Goal: Task Accomplishment & Management: Complete application form

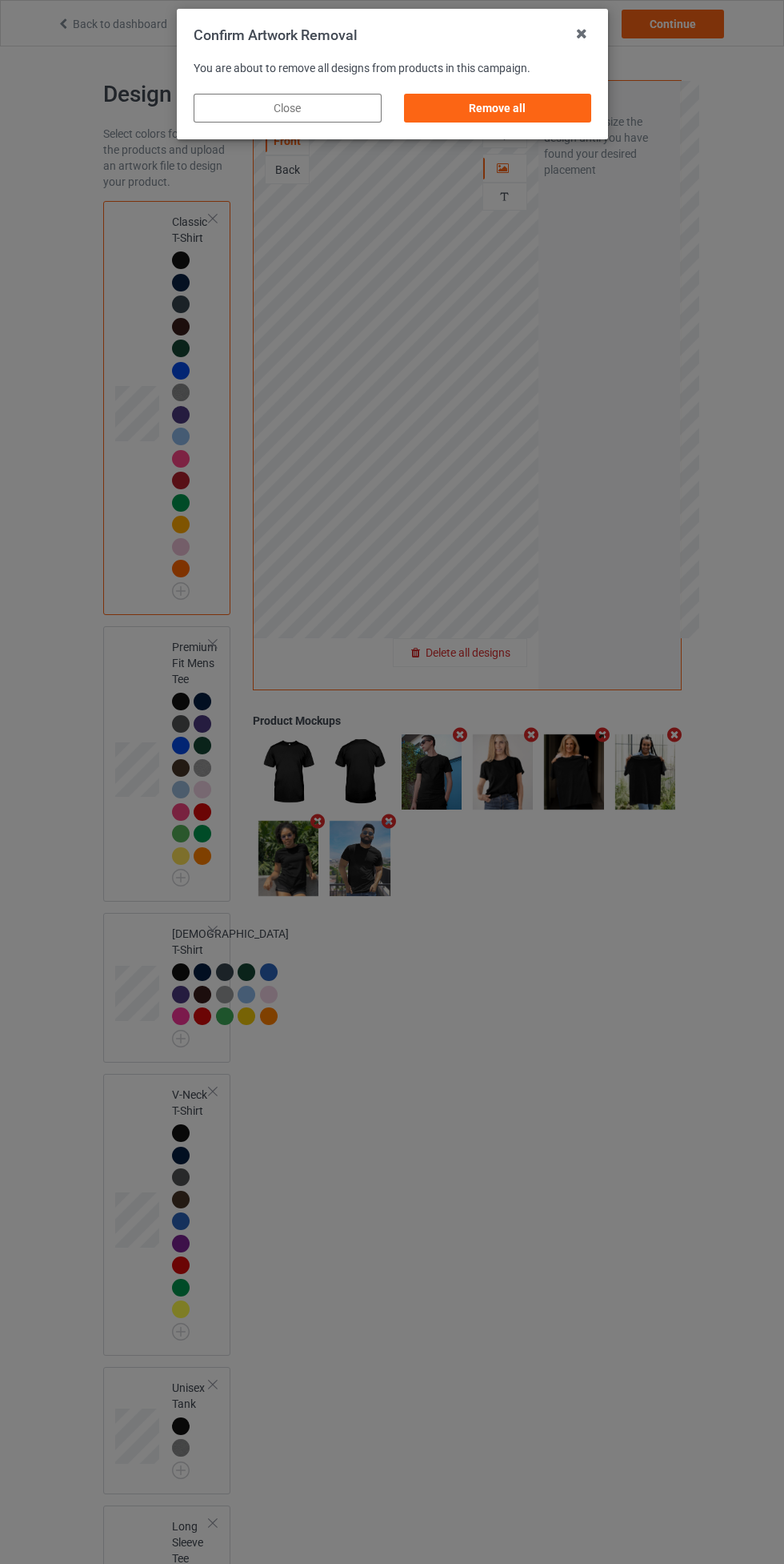
click at [542, 117] on div "Remove all" at bounding box center [497, 108] width 188 height 29
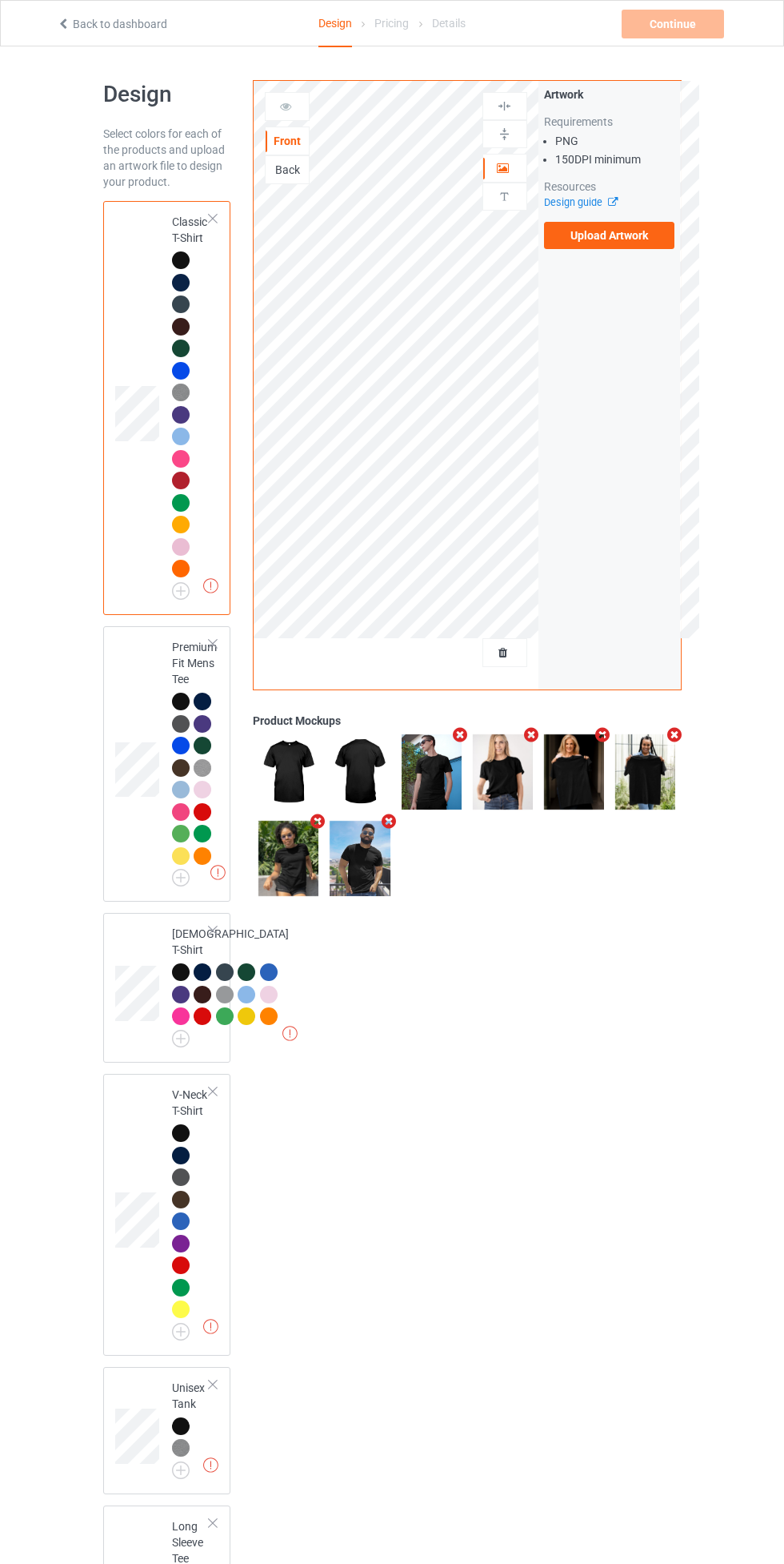
click at [644, 240] on label "Upload Artwork" at bounding box center [610, 236] width 131 height 27
click at [0, 0] on input "Upload Artwork" at bounding box center [0, 0] width 0 height 0
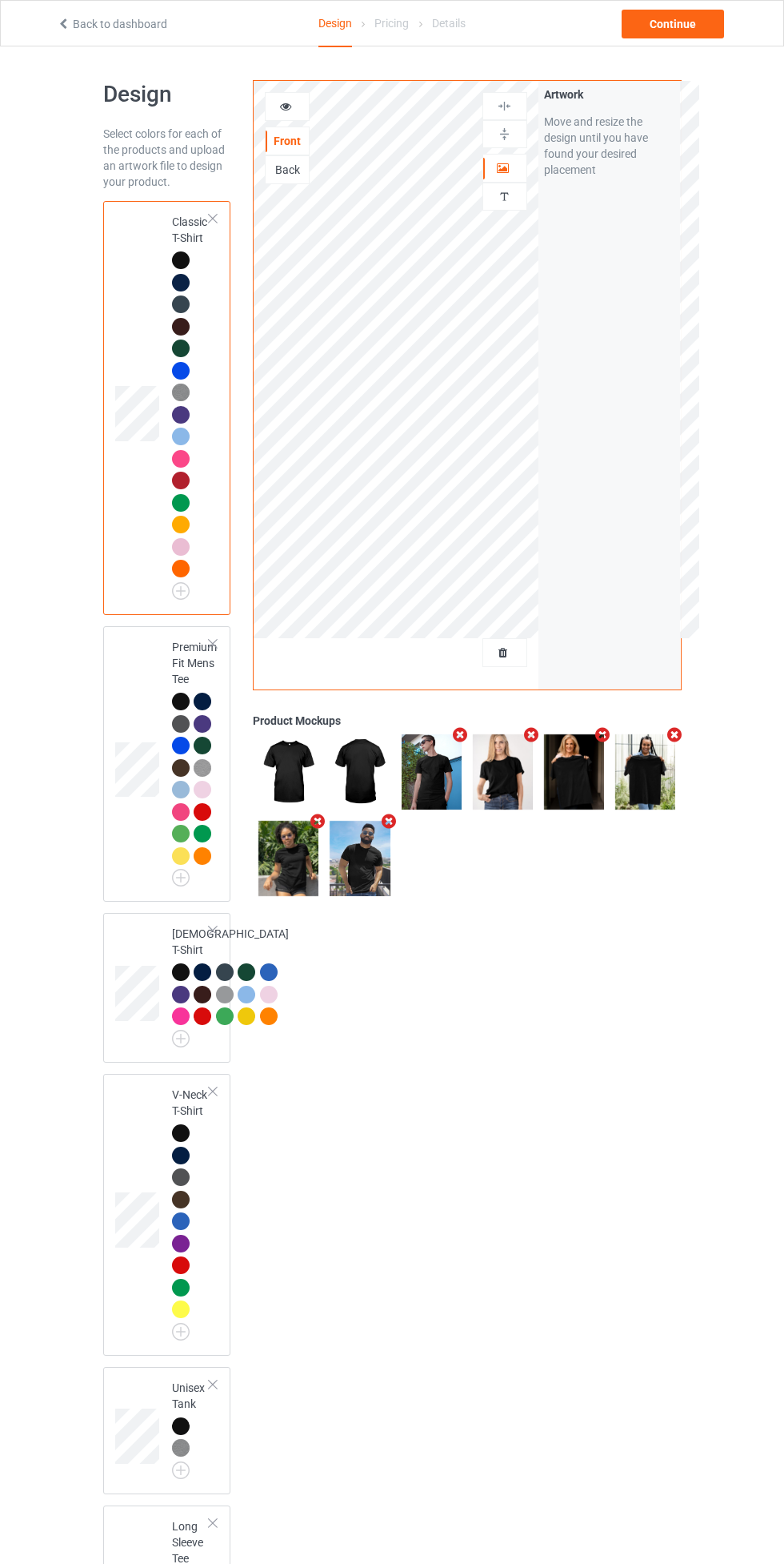
click at [515, 169] on div at bounding box center [505, 168] width 44 height 16
click at [679, 23] on div "Continue" at bounding box center [673, 24] width 102 height 29
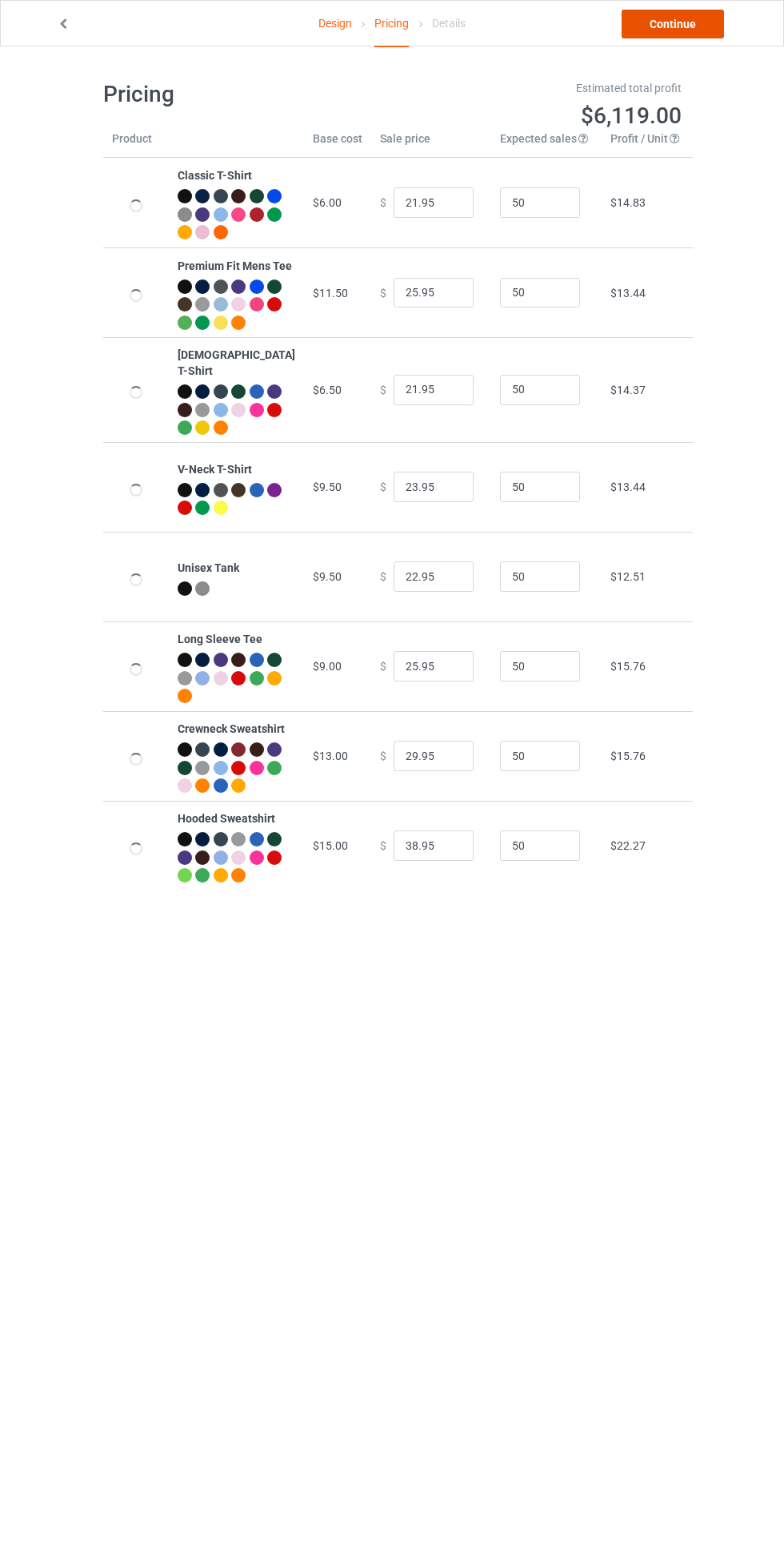
click at [678, 23] on link "Continue" at bounding box center [673, 24] width 102 height 29
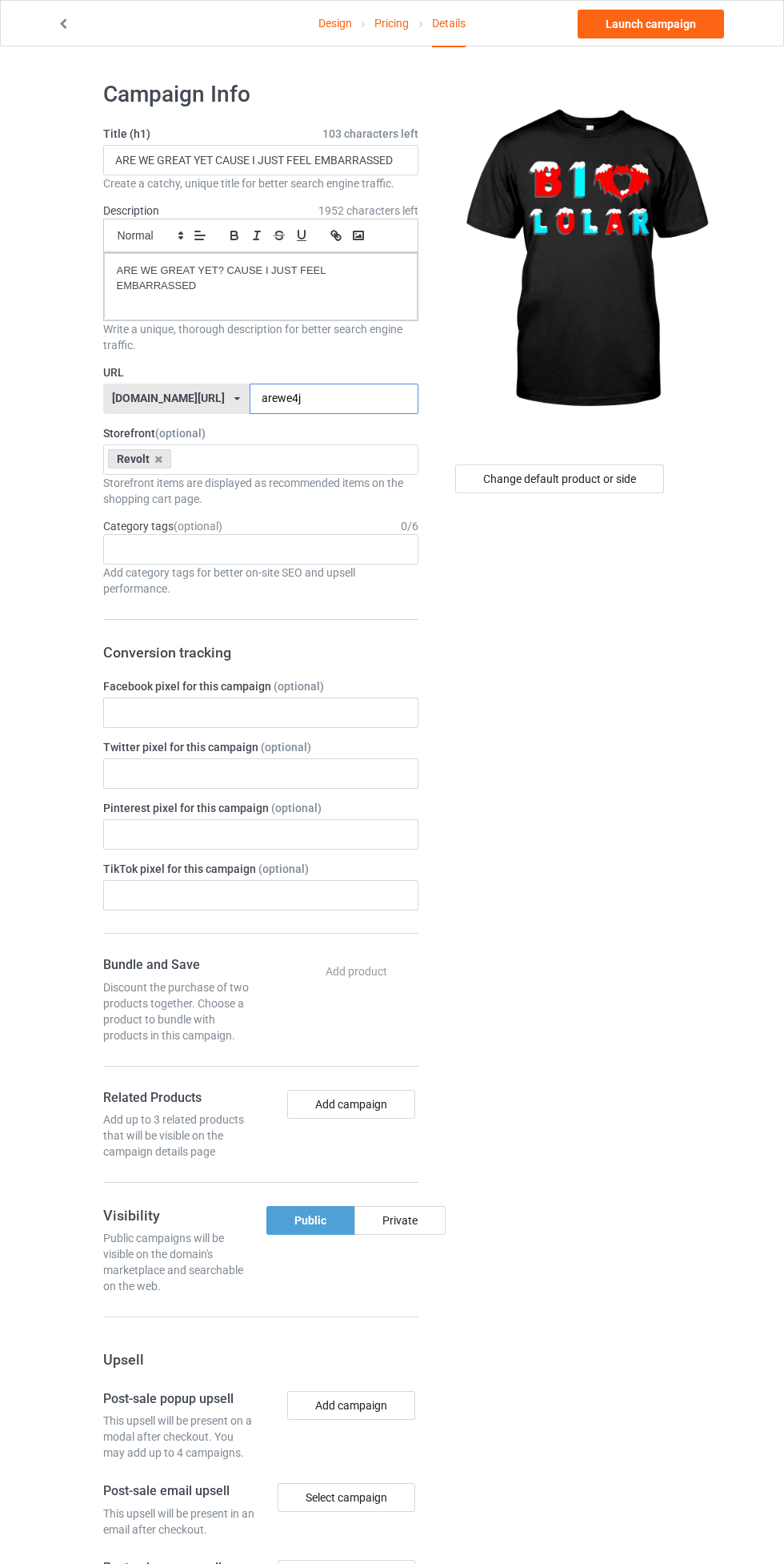
click at [335, 397] on input "arewe4j" at bounding box center [334, 399] width 169 height 31
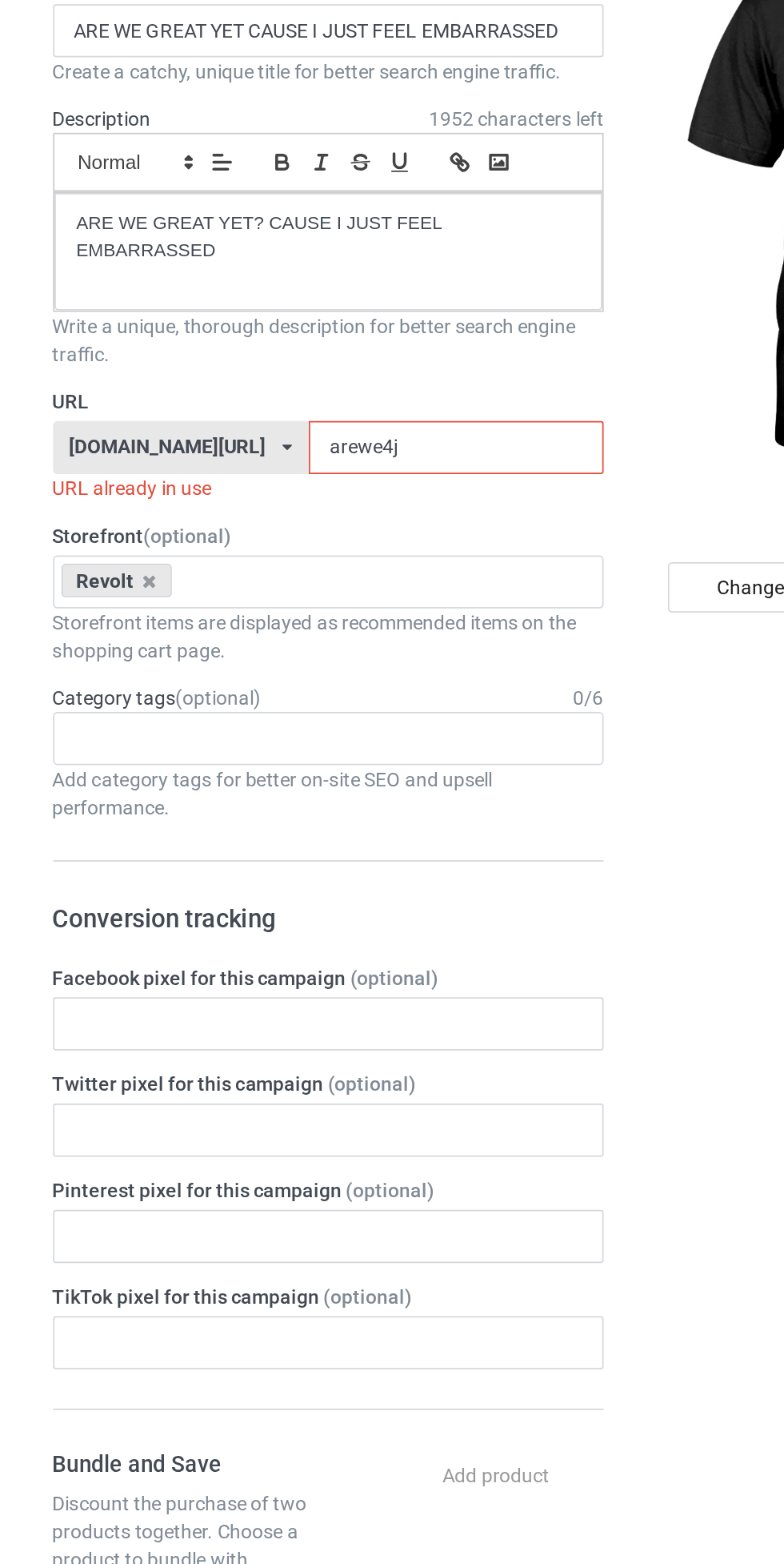
click at [250, 403] on input "arewe4j" at bounding box center [334, 399] width 169 height 31
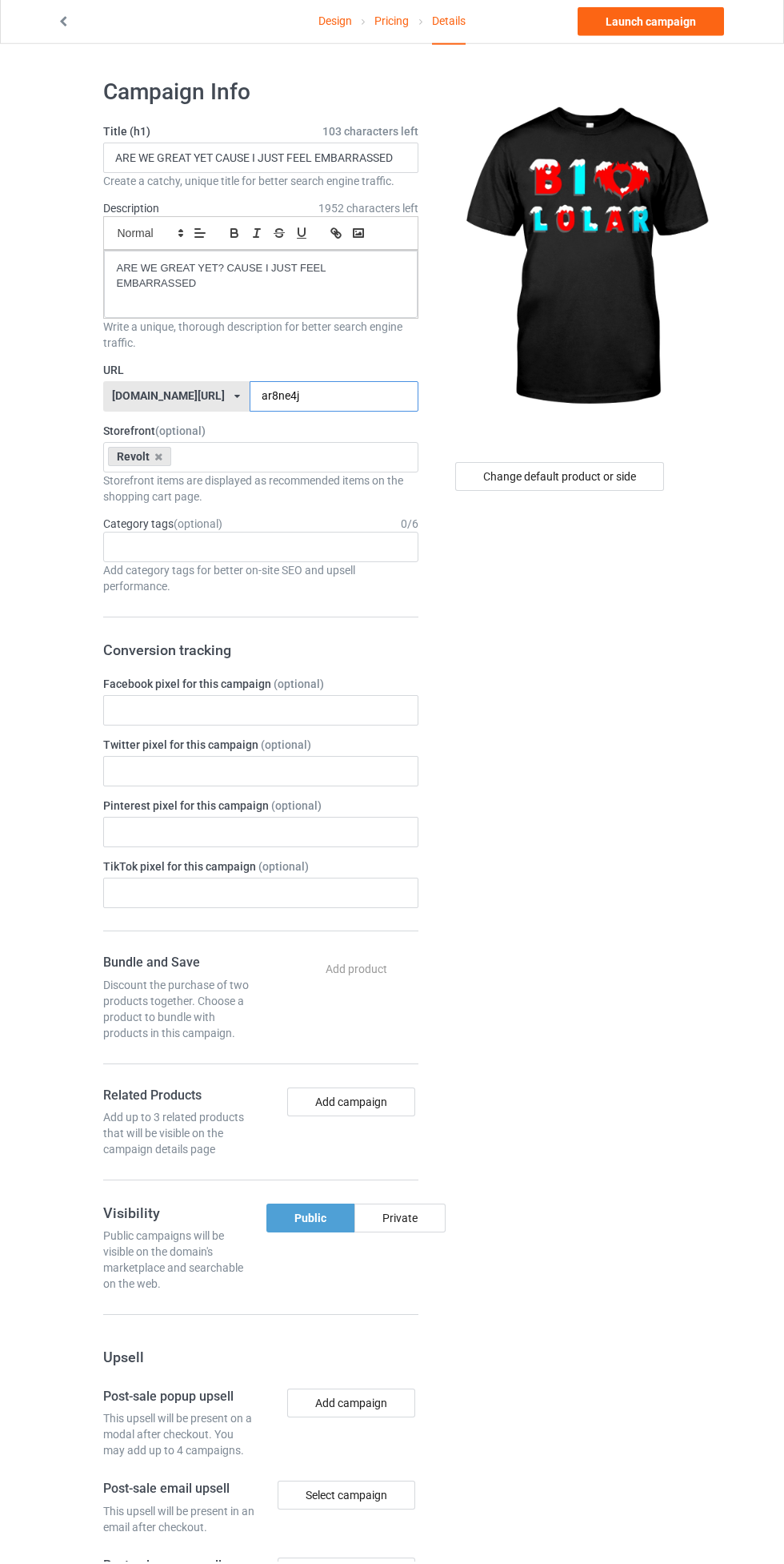
type input "ar8ne4j"
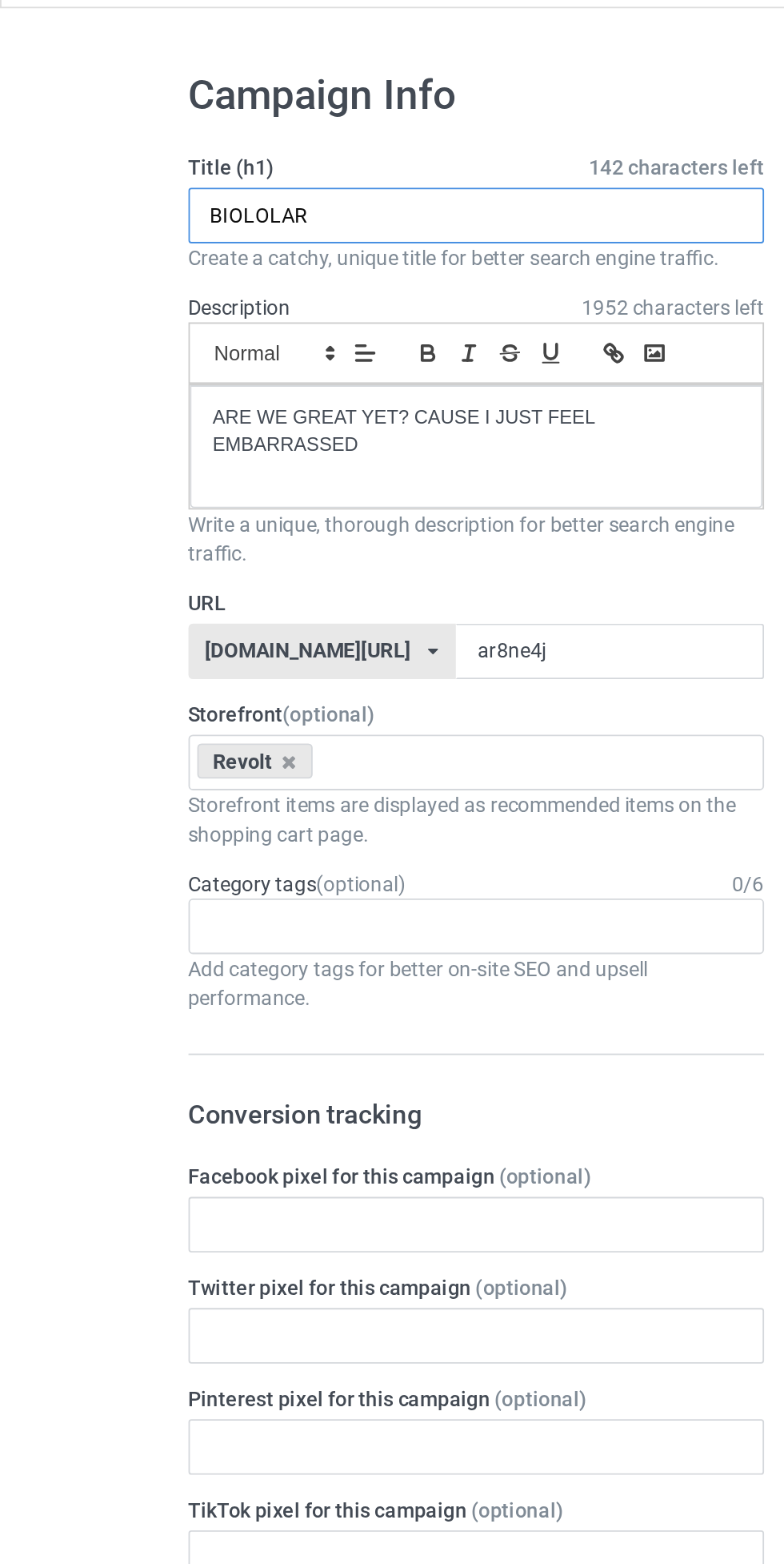
click at [132, 164] on input "BIOLOLAR" at bounding box center [261, 161] width 315 height 31
type input "BIO [PERSON_NAME]"
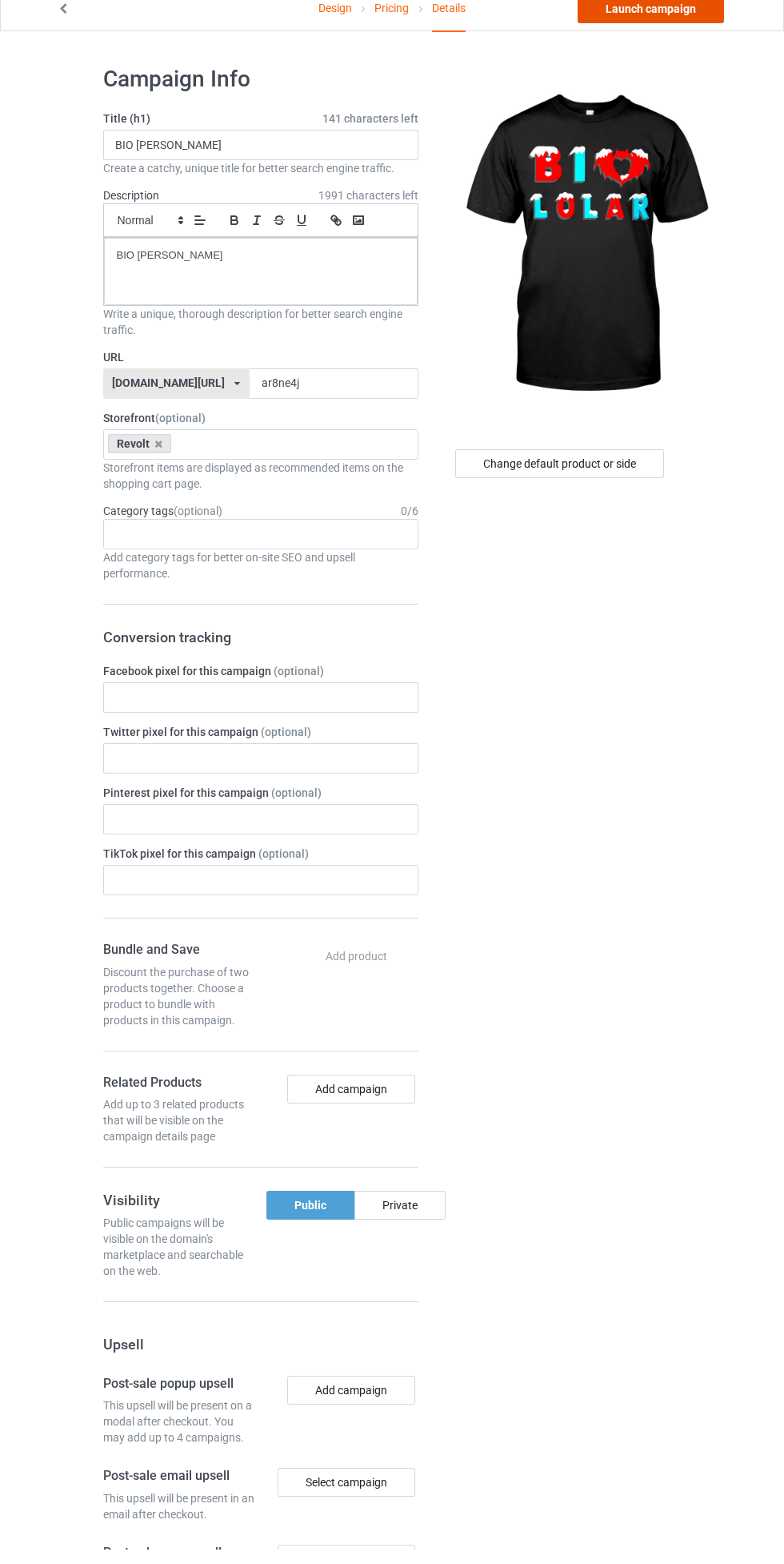
click at [677, 23] on link "Launch campaign" at bounding box center [651, 24] width 147 height 29
